Goal: Information Seeking & Learning: Compare options

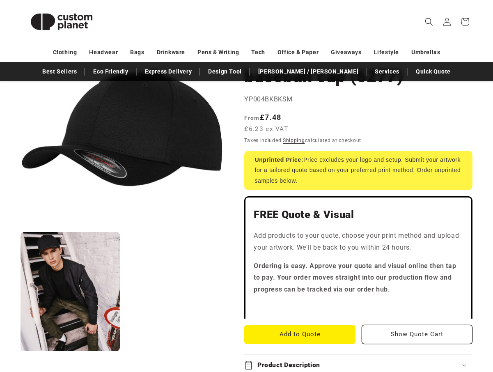
scroll to position [106, 0]
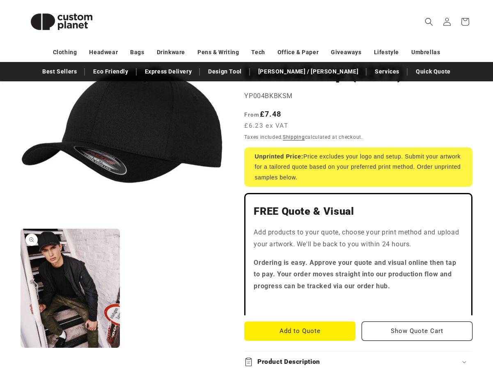
click at [21, 347] on button "Open media 2 in modal" at bounding box center [21, 347] width 0 height 0
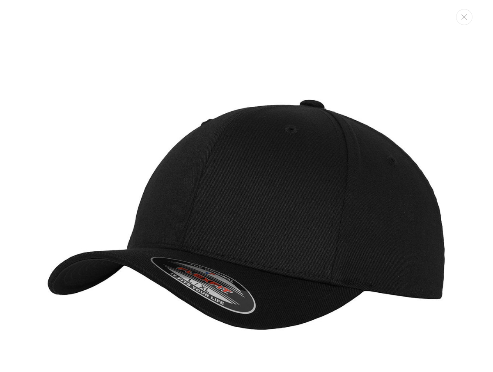
scroll to position [417, 0]
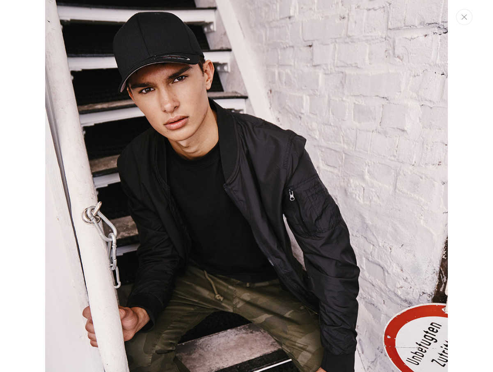
click at [464, 20] on button "Close" at bounding box center [464, 17] width 16 height 16
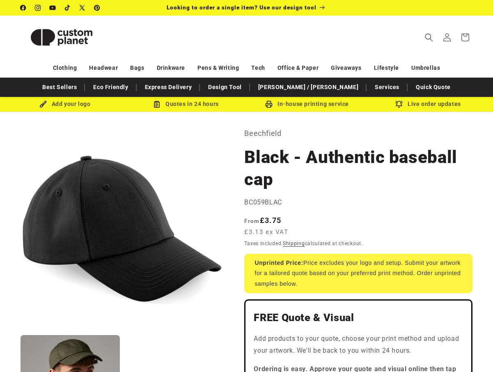
click at [346, 171] on h1 "Black - Authentic baseball cap" at bounding box center [358, 168] width 228 height 44
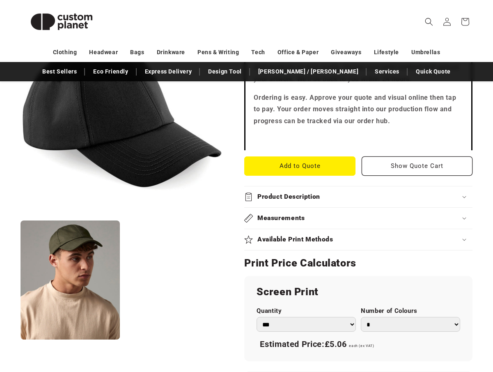
scroll to position [290, 0]
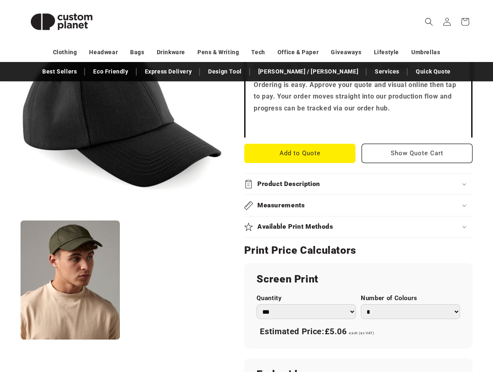
click at [308, 201] on div "Measurements" at bounding box center [358, 205] width 228 height 9
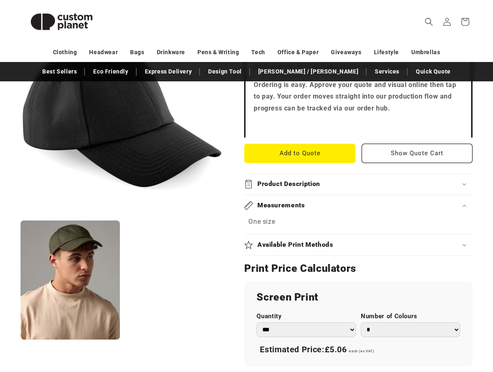
click at [308, 188] on h2 "Product Description" at bounding box center [288, 184] width 63 height 9
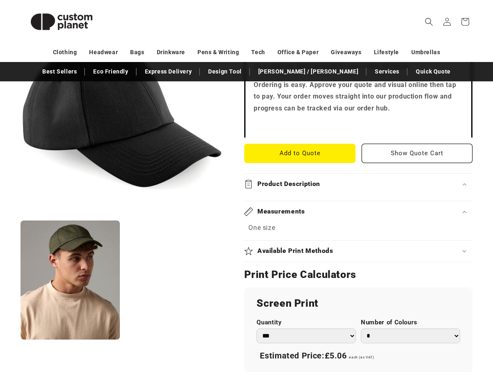
click at [278, 240] on div "Measurements One size" at bounding box center [358, 220] width 228 height 39
click at [291, 189] on summary "Product Description" at bounding box center [358, 184] width 228 height 21
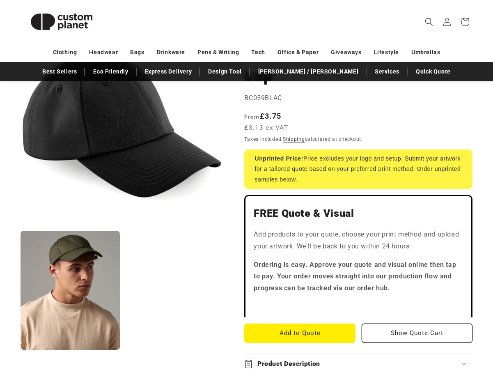
scroll to position [0, 0]
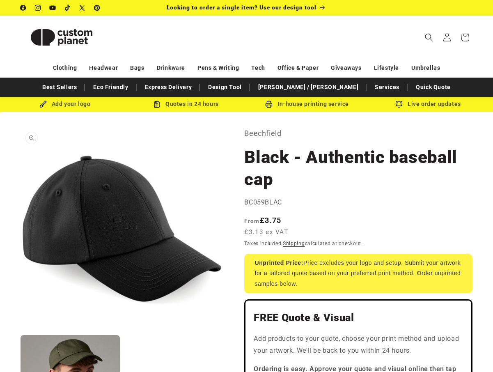
click at [21, 330] on button "Open media 1 in modal" at bounding box center [21, 330] width 0 height 0
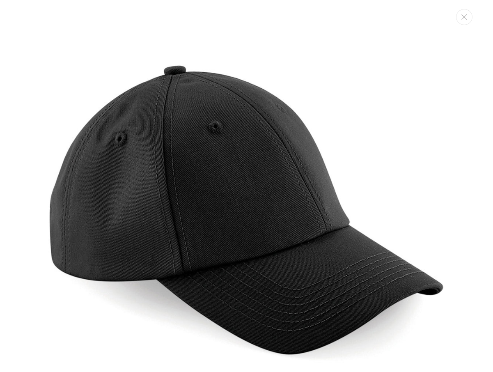
scroll to position [8, 0]
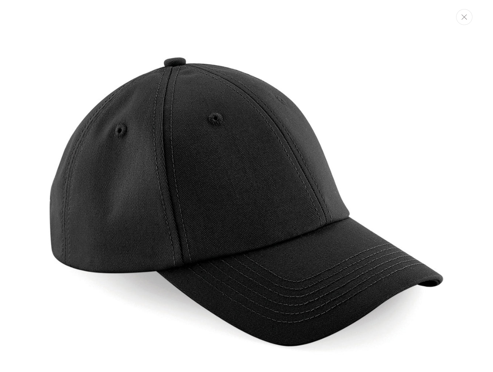
click at [466, 18] on icon "Close" at bounding box center [464, 16] width 6 height 5
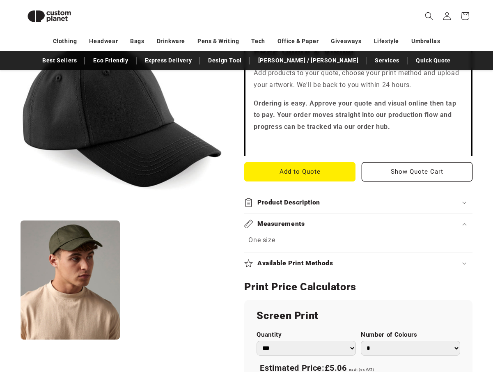
scroll to position [268, 0]
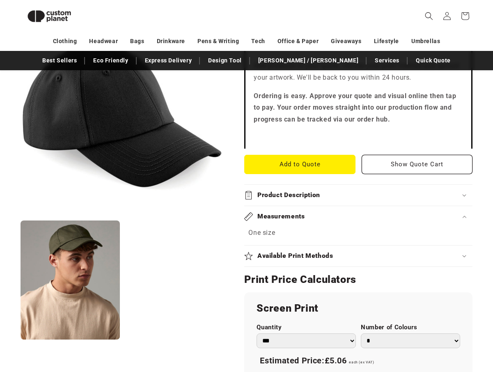
click at [282, 248] on summary "Available Print Methods" at bounding box center [358, 255] width 228 height 21
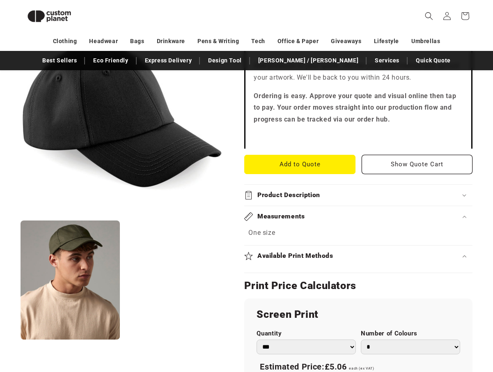
click at [294, 204] on summary "Product Description" at bounding box center [358, 195] width 228 height 21
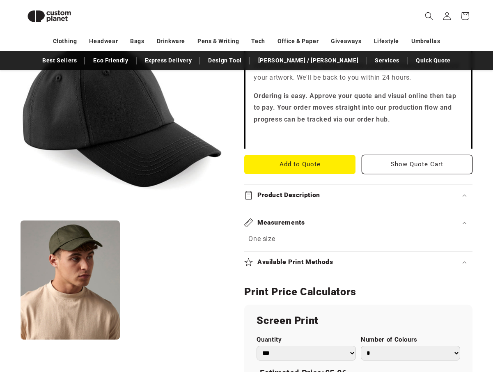
click at [296, 196] on h2 "Product Description" at bounding box center [288, 195] width 63 height 9
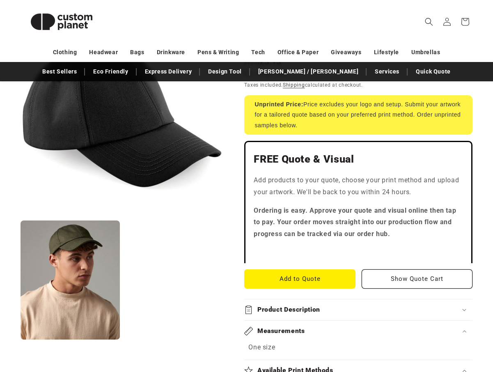
scroll to position [165, 0]
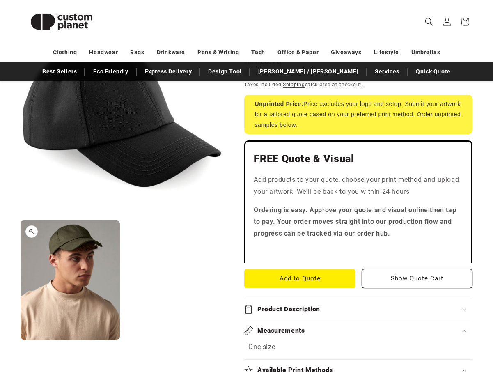
click at [21, 340] on button "Open media 2 in modal" at bounding box center [21, 340] width 0 height 0
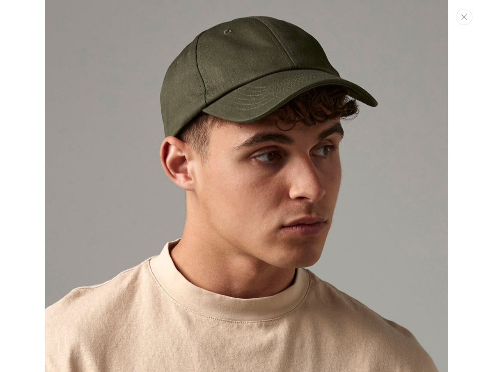
click at [467, 18] on button "Close" at bounding box center [464, 17] width 16 height 16
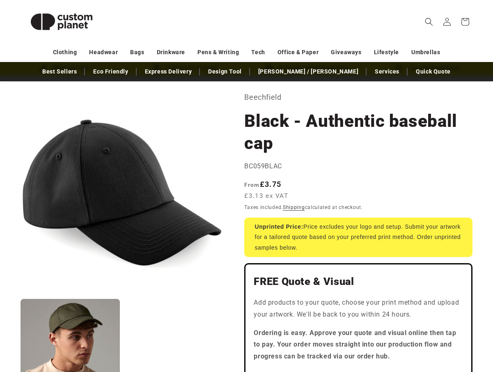
scroll to position [47, 0]
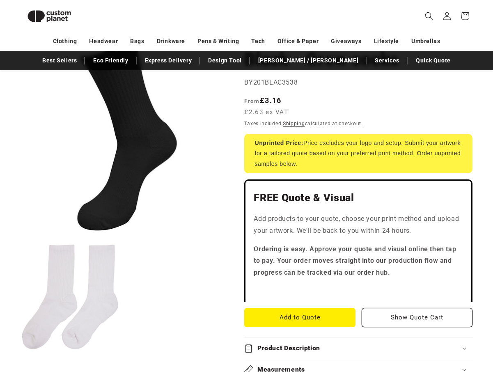
scroll to position [77, 0]
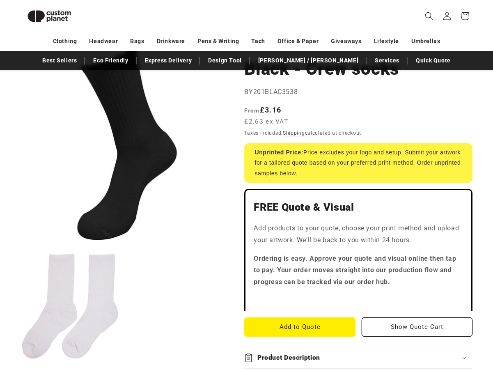
click at [21, 242] on button "Open media 1 in modal" at bounding box center [21, 242] width 0 height 0
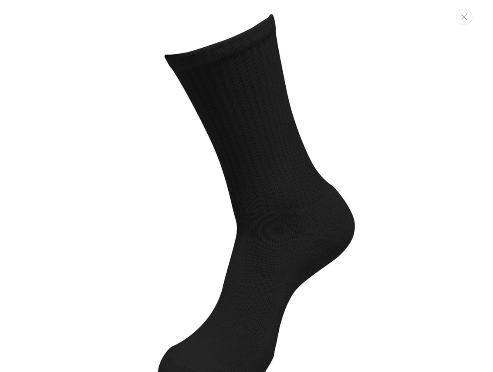
click at [464, 18] on icon "Close" at bounding box center [463, 16] width 5 height 5
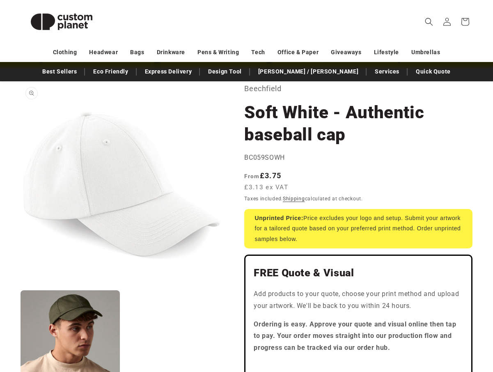
scroll to position [45, 0]
